Goal: Task Accomplishment & Management: Manage account settings

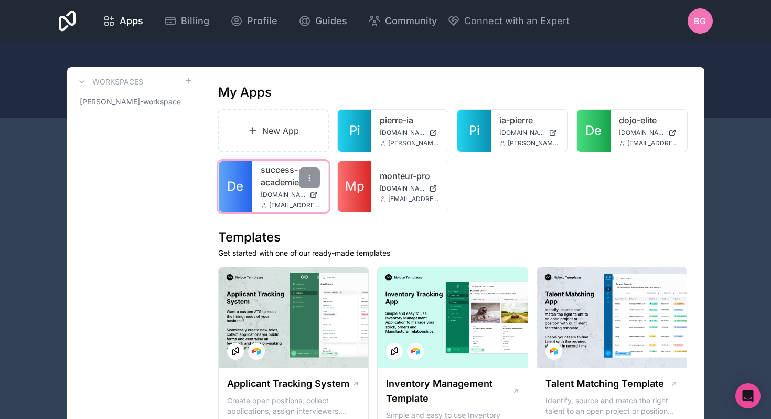
click at [279, 196] on span "[DOMAIN_NAME]" at bounding box center [283, 194] width 45 height 8
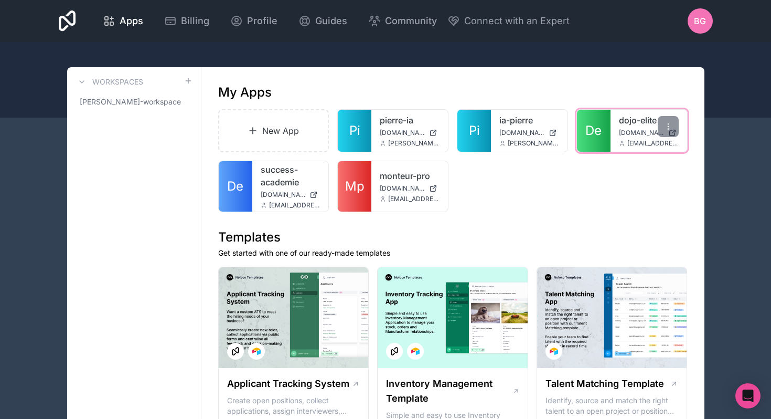
click at [597, 143] on link "De" at bounding box center [594, 131] width 34 height 42
click at [592, 138] on span "De" at bounding box center [593, 130] width 16 height 17
click at [190, 22] on span "Billing" at bounding box center [195, 21] width 28 height 15
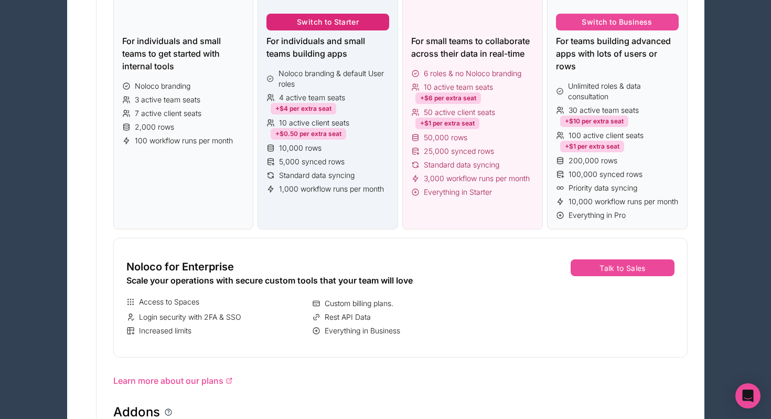
scroll to position [226, 0]
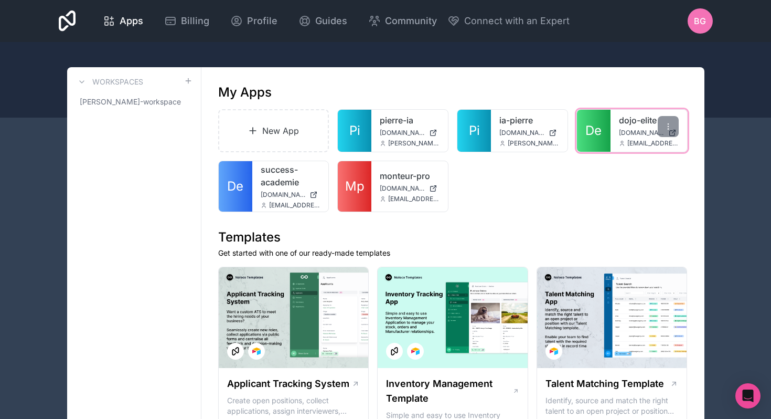
click at [611, 144] on div "dojo-elite dojo-elite.noloco.co baptisteguez5@gmail.com" at bounding box center [649, 131] width 77 height 42
click at [593, 127] on span "De" at bounding box center [593, 130] width 16 height 17
